Goal: Transaction & Acquisition: Book appointment/travel/reservation

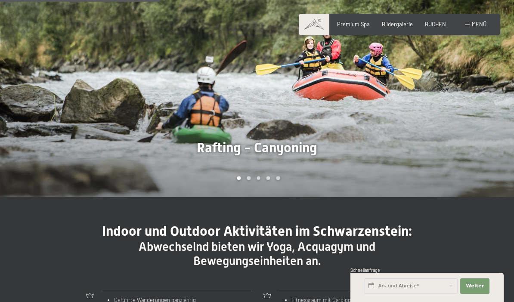
scroll to position [593, 0]
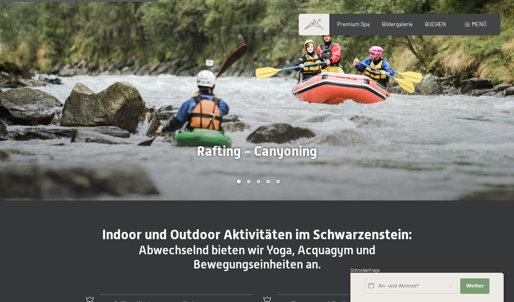
click at [470, 26] on div "Menü" at bounding box center [476, 25] width 22 height 8
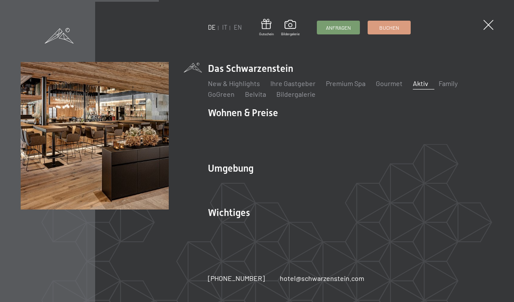
click at [444, 84] on link "Family" at bounding box center [448, 83] width 19 height 8
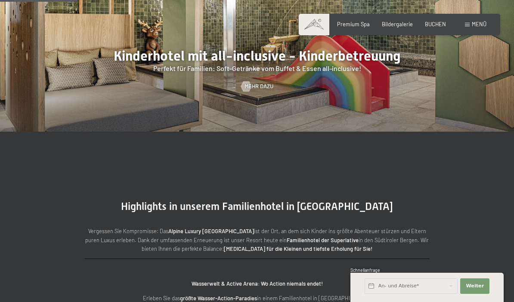
scroll to position [779, 0]
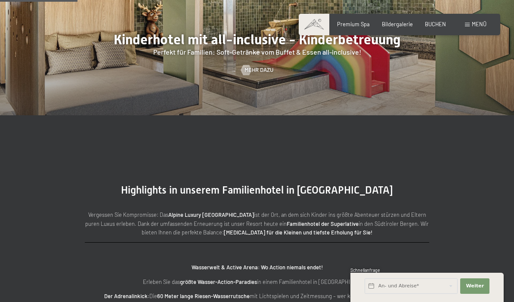
click at [248, 75] on div at bounding box center [246, 70] width 6 height 10
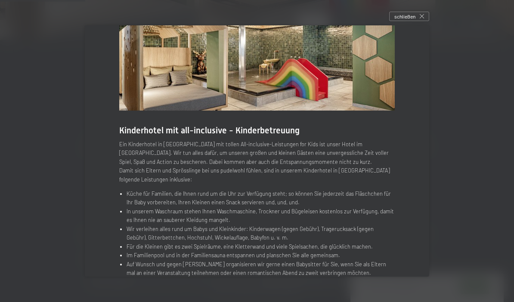
scroll to position [855, 0]
click at [70, 168] on div at bounding box center [257, 151] width 514 height 302
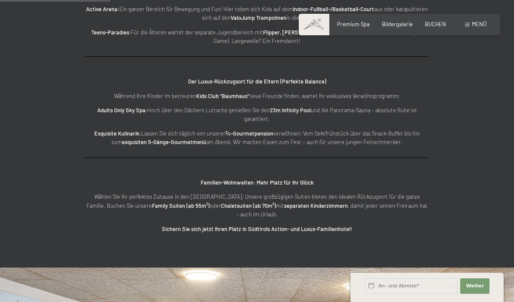
scroll to position [1104, 0]
click at [124, 145] on strong "exquisiten 5-Gänge-Gourmetmenü" at bounding box center [164, 141] width 84 height 7
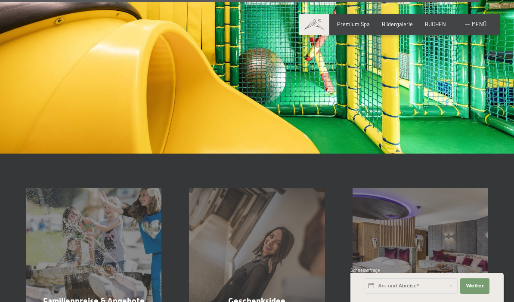
scroll to position [4849, 0]
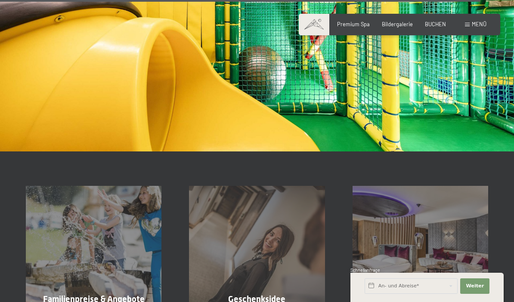
click at [436, 22] on span "BUCHEN" at bounding box center [435, 24] width 21 height 7
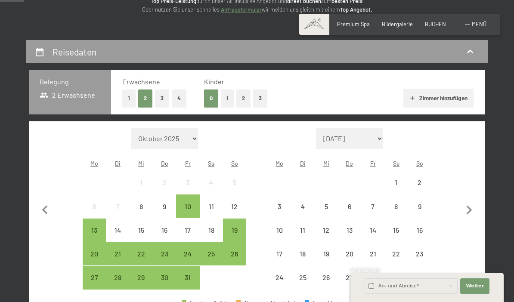
scroll to position [138, 0]
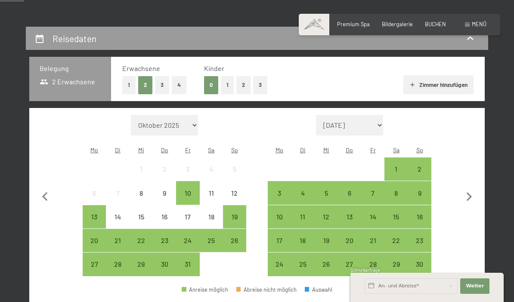
click at [232, 81] on button "1" at bounding box center [227, 85] width 13 height 18
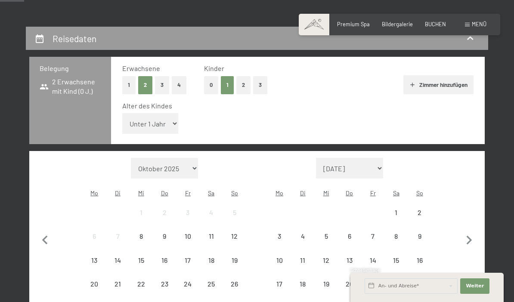
click at [160, 123] on select "Unter 1 Jahr 1 Jahr 2 Jahre 3 Jahre 4 Jahre 5 Jahre 6 Jahre 7 Jahre 8 Jahre 9 J…" at bounding box center [150, 123] width 56 height 21
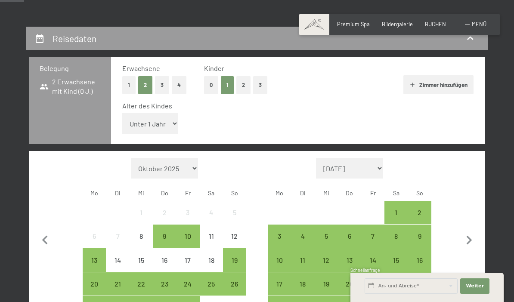
select select "7"
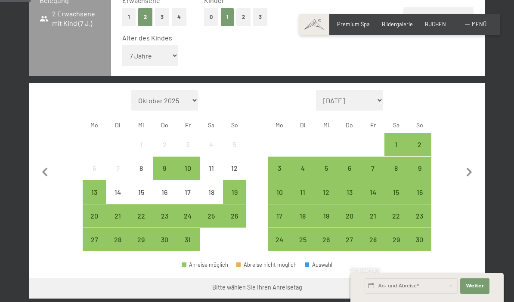
scroll to position [207, 0]
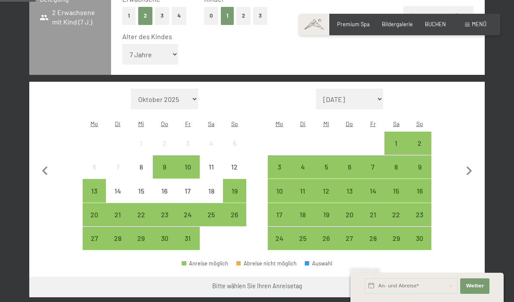
click at [374, 96] on select "November 2025 Dezember 2025 Januar 2026 Februar 2026 März 2026 April 2026 Mai 2…" at bounding box center [349, 99] width 67 height 21
select select "2026-05-01"
select select "2026-06-01"
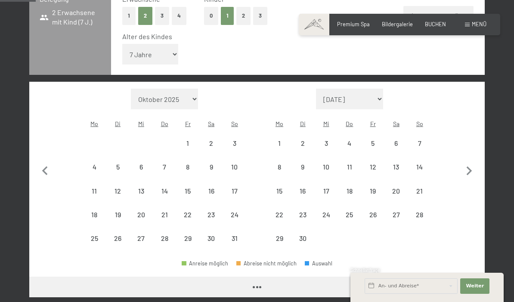
select select "2026-05-01"
select select "2026-06-01"
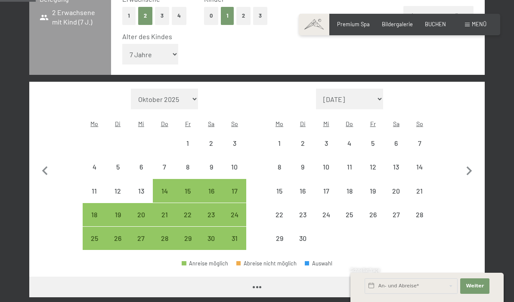
select select "2026-05-01"
select select "2026-06-01"
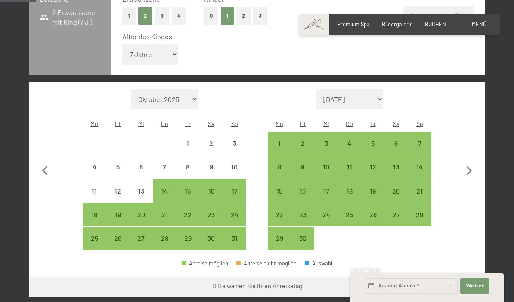
click at [398, 211] on div "27" at bounding box center [396, 222] width 22 height 22
select select "2026-05-01"
select select "2026-06-01"
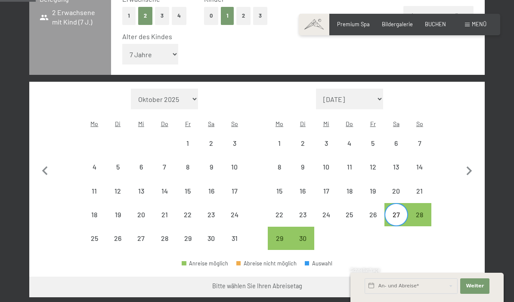
click at [470, 167] on icon "button" at bounding box center [470, 171] width 6 height 9
select select "2026-06-01"
select select "2026-07-01"
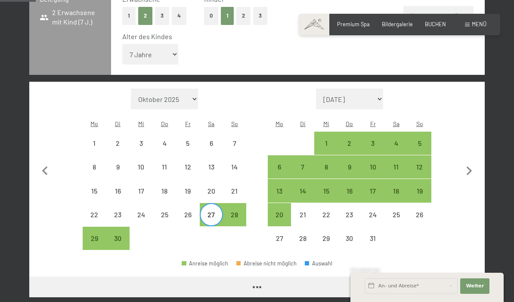
click at [401, 140] on div "4" at bounding box center [396, 151] width 22 height 22
select select "2026-06-01"
select select "2026-07-01"
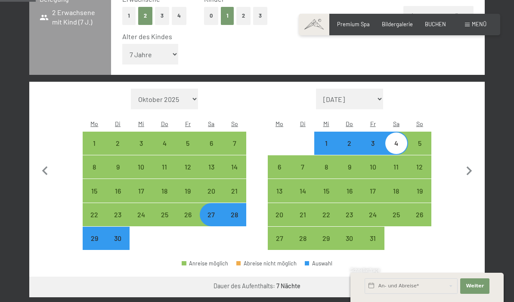
click at [442, 282] on button "Weiter zu „Zimmer“" at bounding box center [446, 287] width 77 height 21
select select "2026-06-01"
select select "2026-07-01"
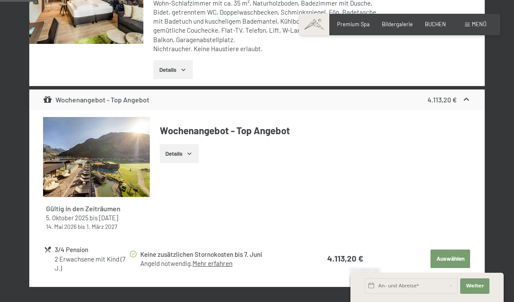
scroll to position [307, 0]
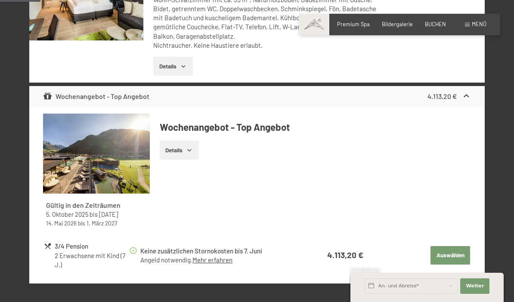
click at [166, 146] on button "Details" at bounding box center [179, 150] width 39 height 19
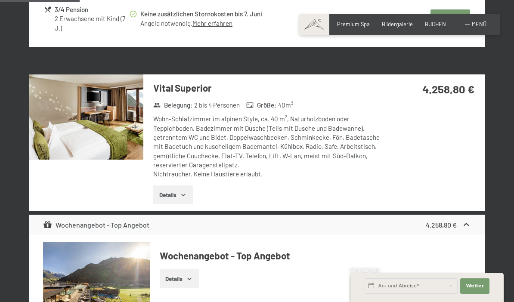
scroll to position [595, 0]
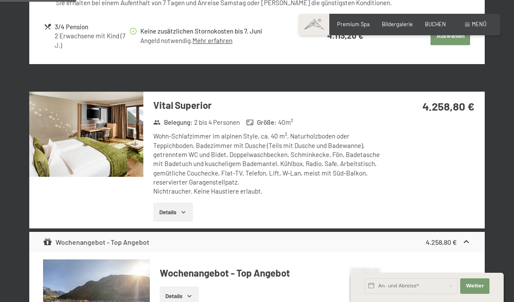
click at [156, 211] on button "Details" at bounding box center [172, 212] width 39 height 19
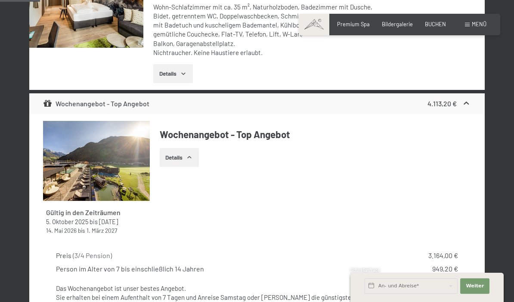
scroll to position [286, 0]
